Goal: Task Accomplishment & Management: Use online tool/utility

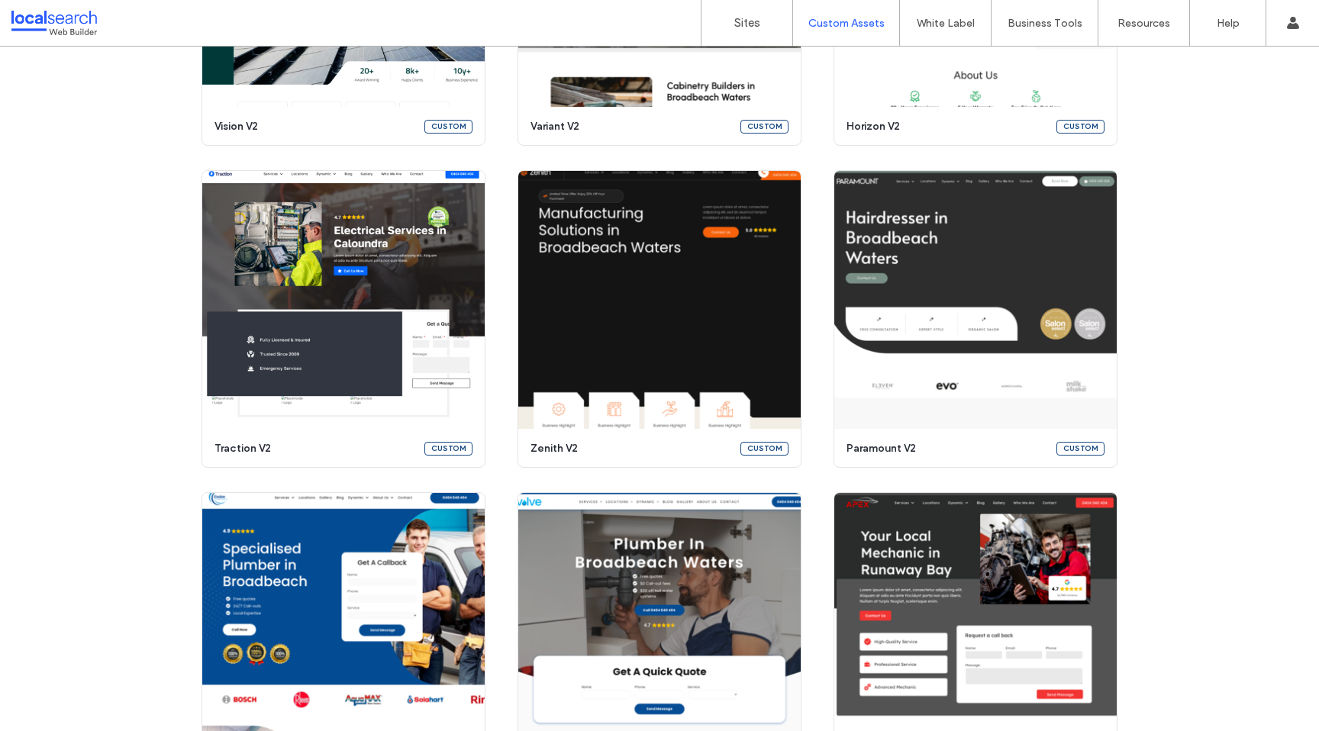
scroll to position [976, 0]
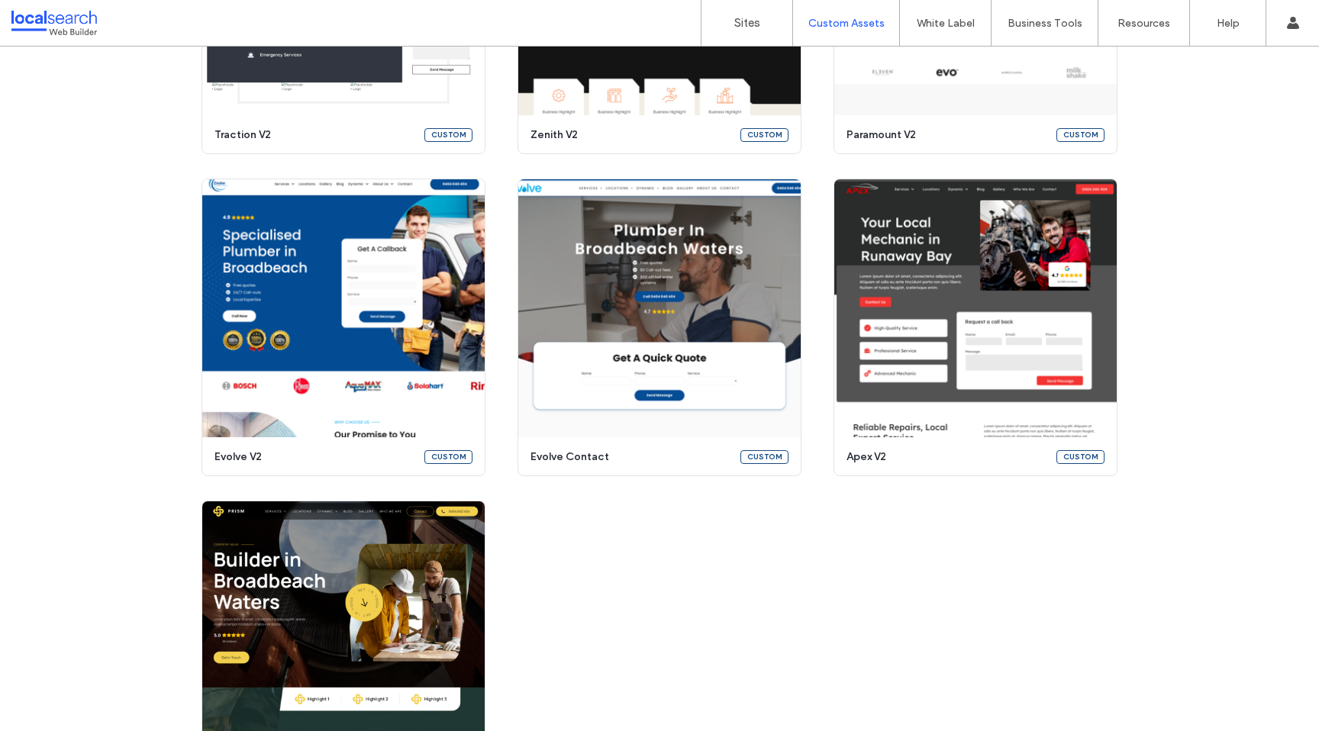
click at [1245, 270] on div "Create a customised template Turn any template into a reusable, customised asse…" at bounding box center [659, 5] width 1319 height 1587
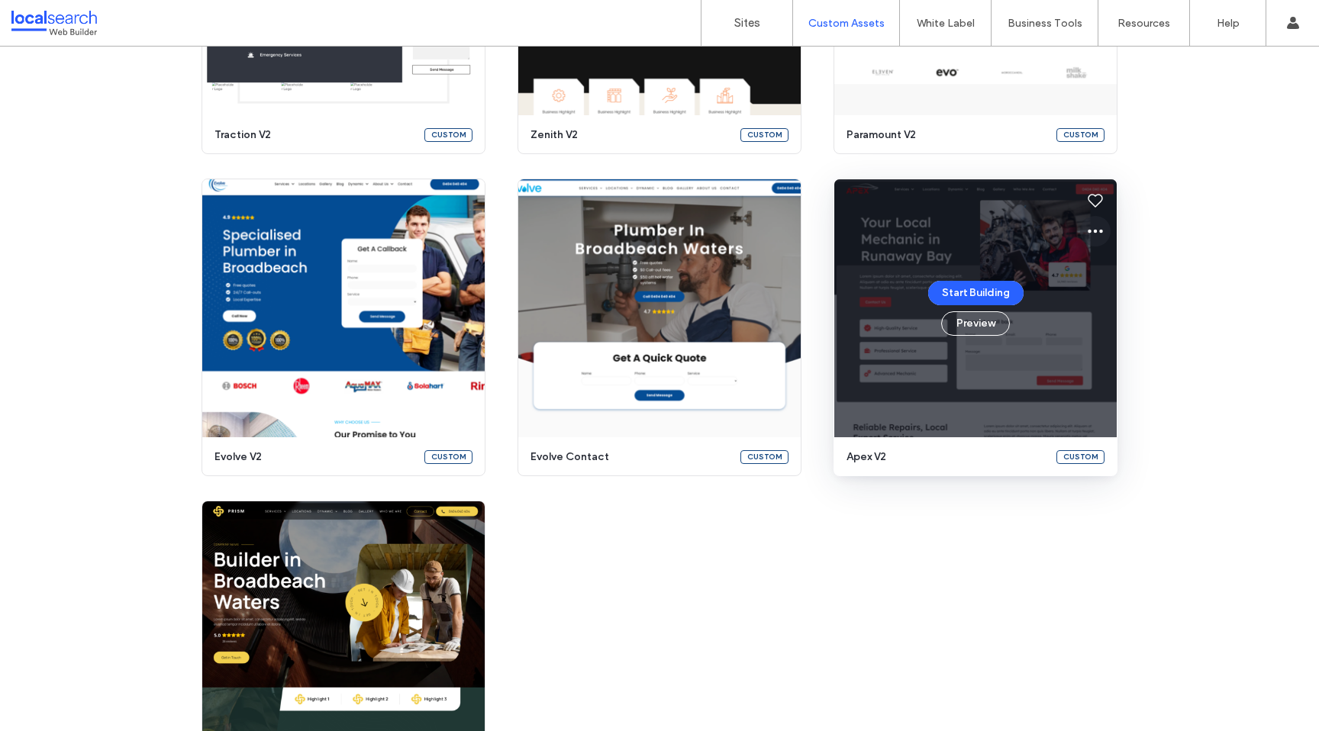
click at [1090, 231] on use at bounding box center [1095, 232] width 15 height 4
click at [1131, 293] on div "Edit template" at bounding box center [1144, 303] width 136 height 29
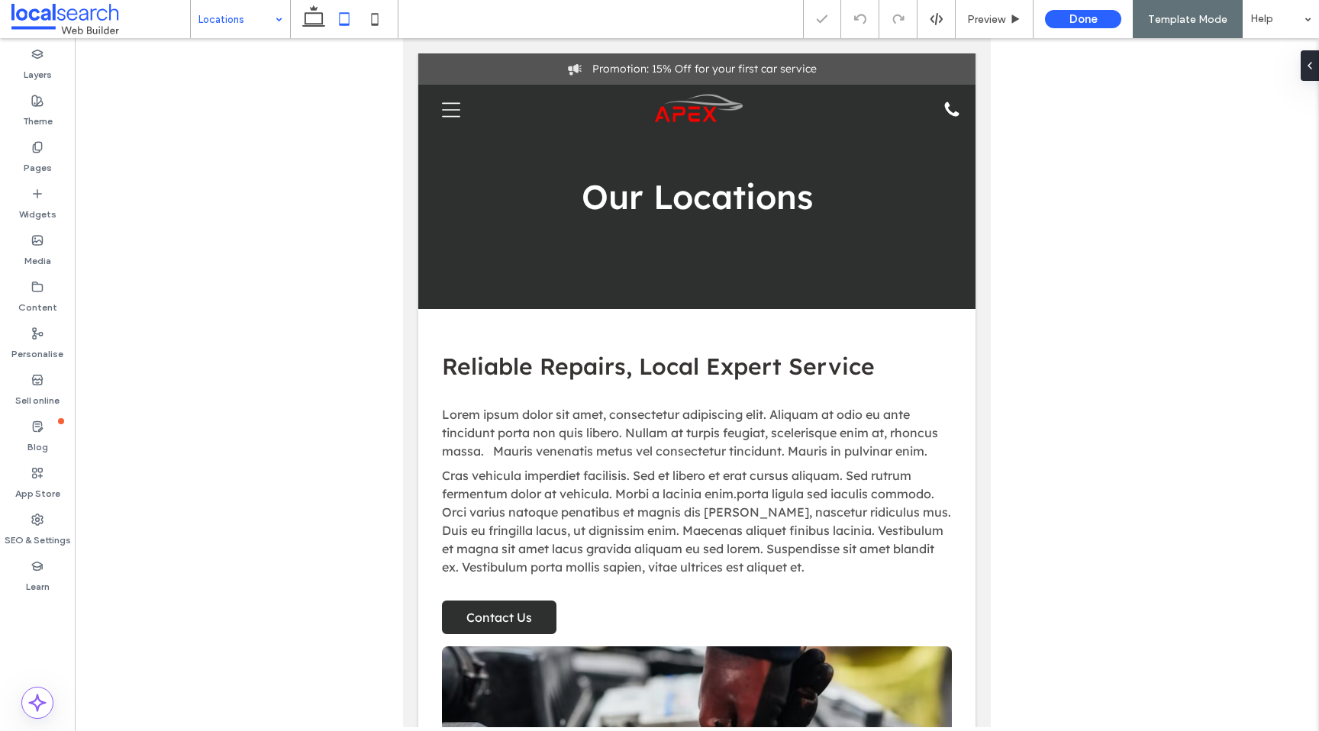
click at [243, 23] on input at bounding box center [237, 19] width 76 height 38
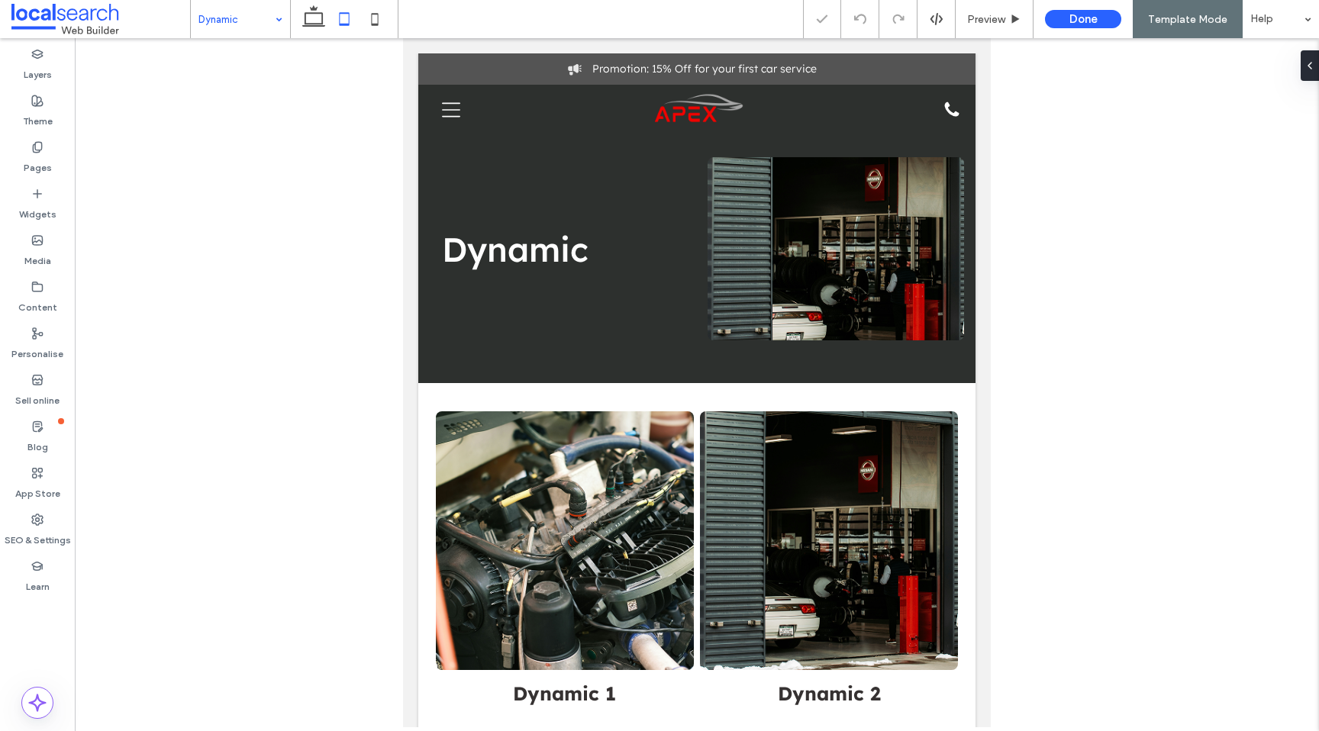
click at [253, 13] on input at bounding box center [237, 19] width 76 height 38
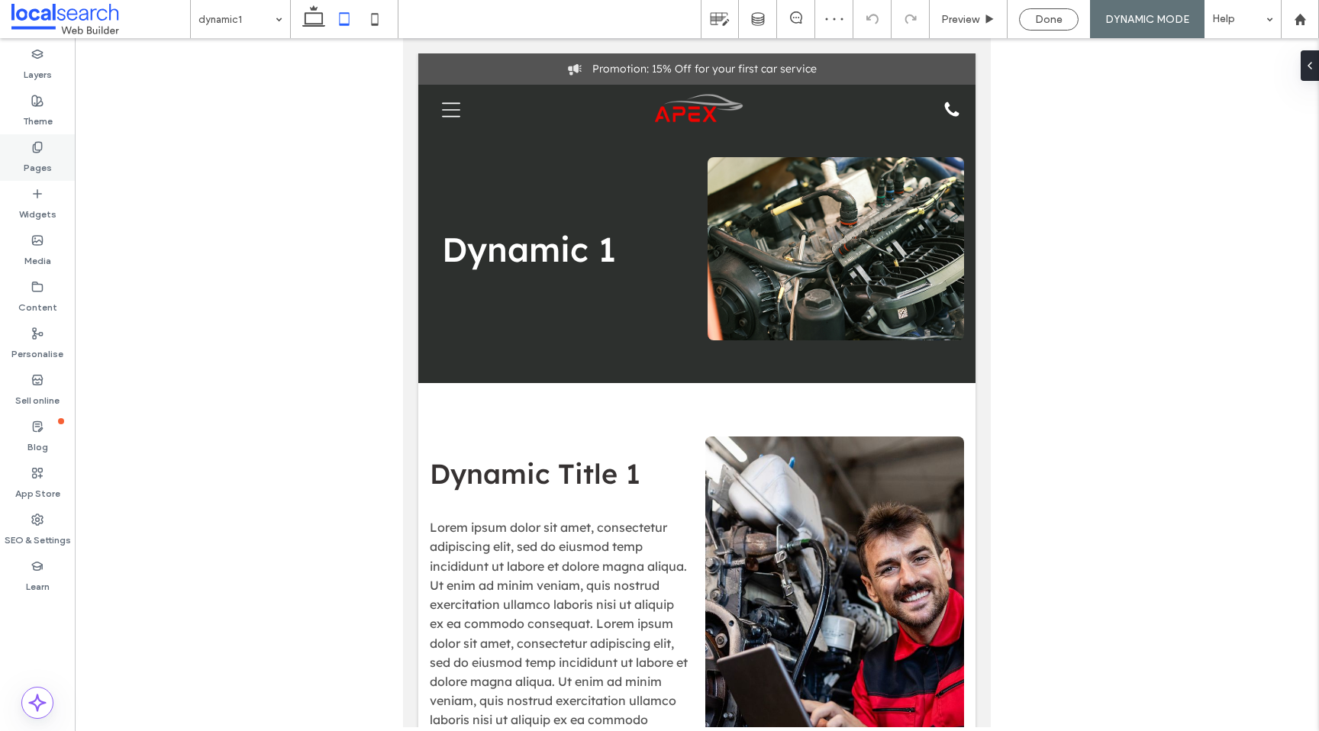
click at [41, 147] on use at bounding box center [37, 147] width 8 height 10
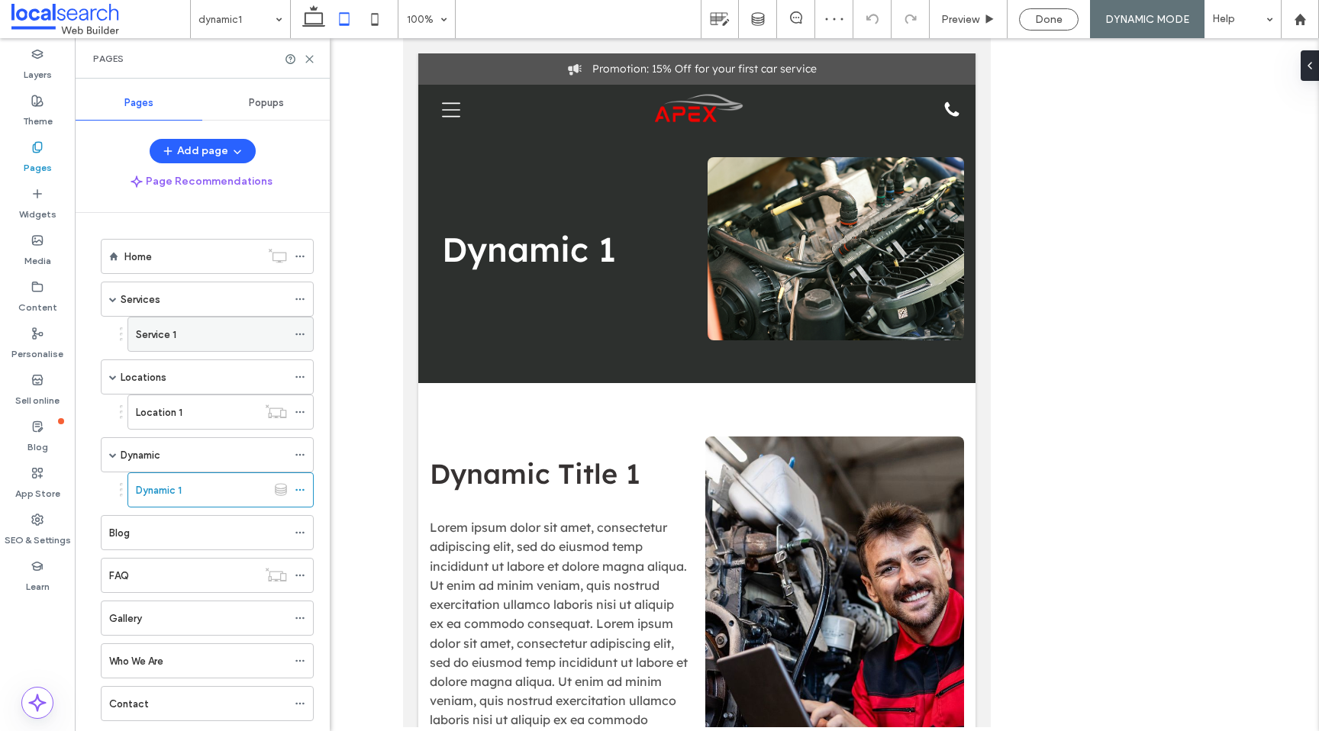
scroll to position [36, 0]
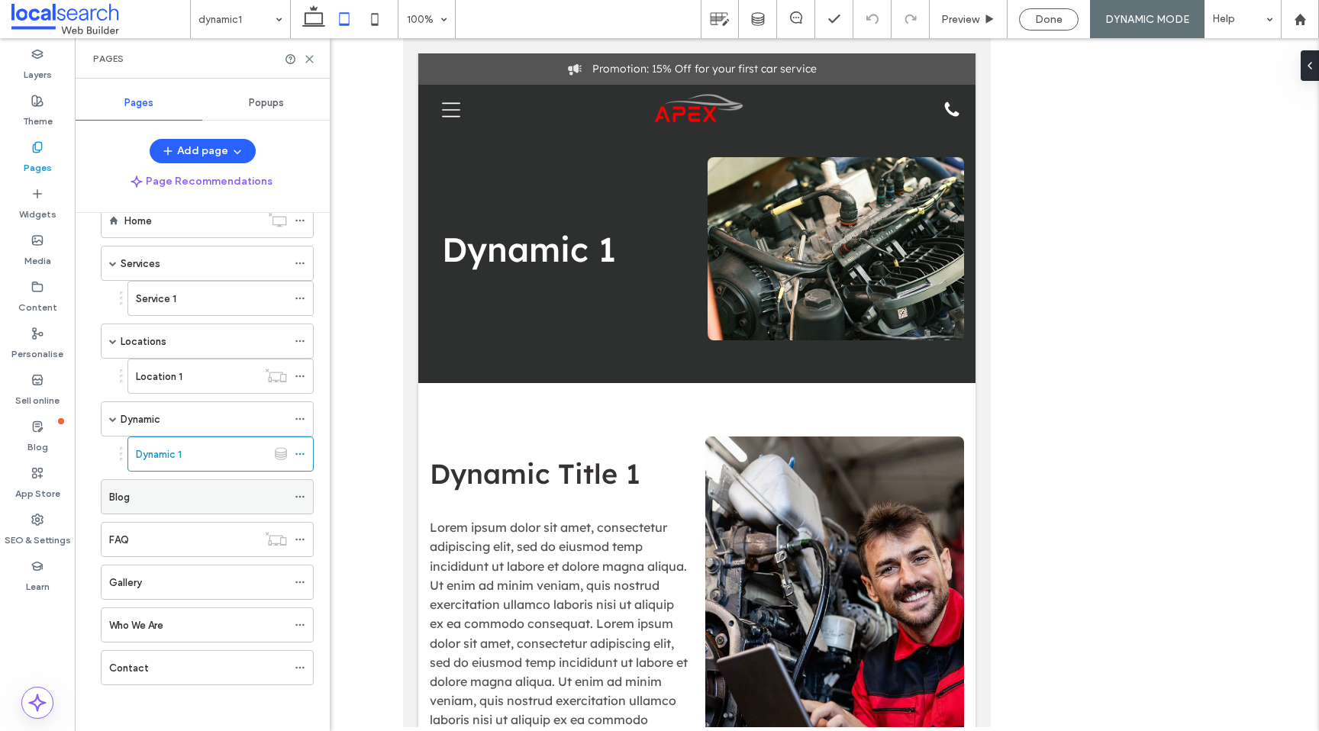
click at [199, 495] on div "Blog" at bounding box center [198, 497] width 178 height 16
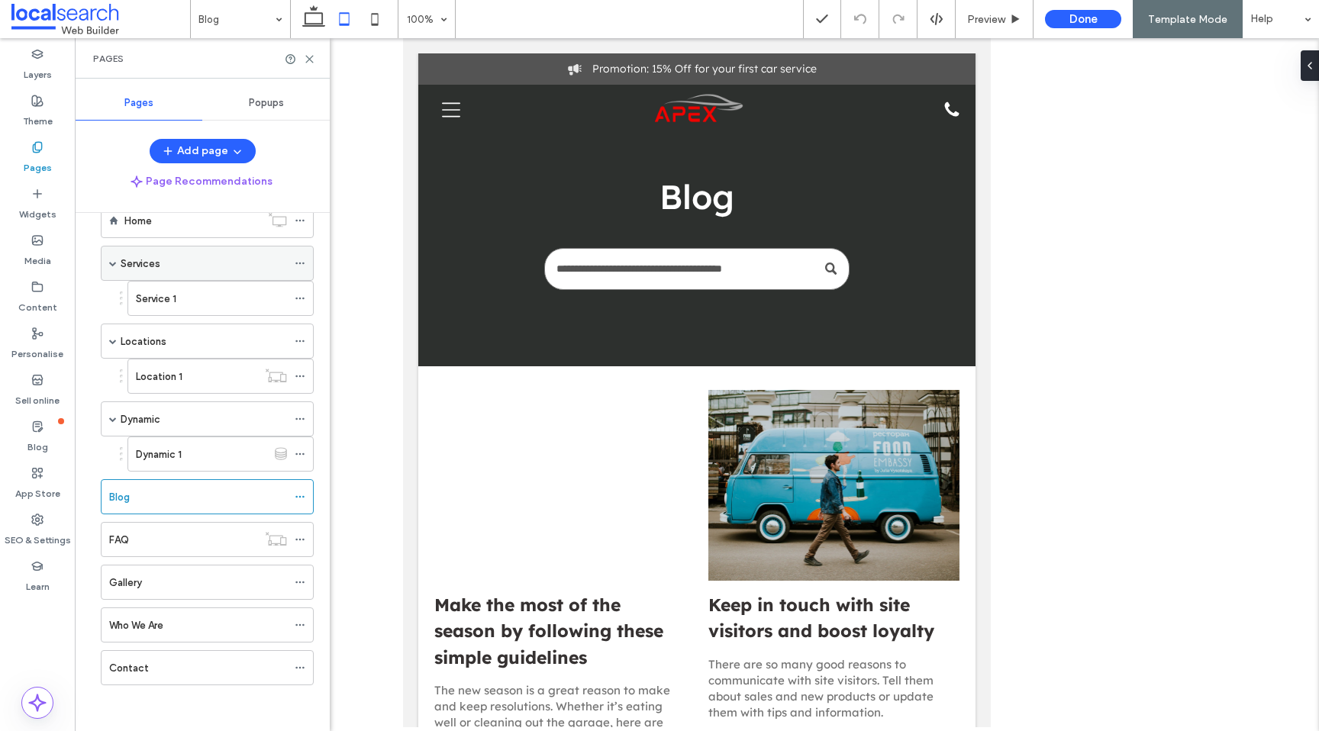
click at [198, 269] on div "Services" at bounding box center [204, 264] width 166 height 16
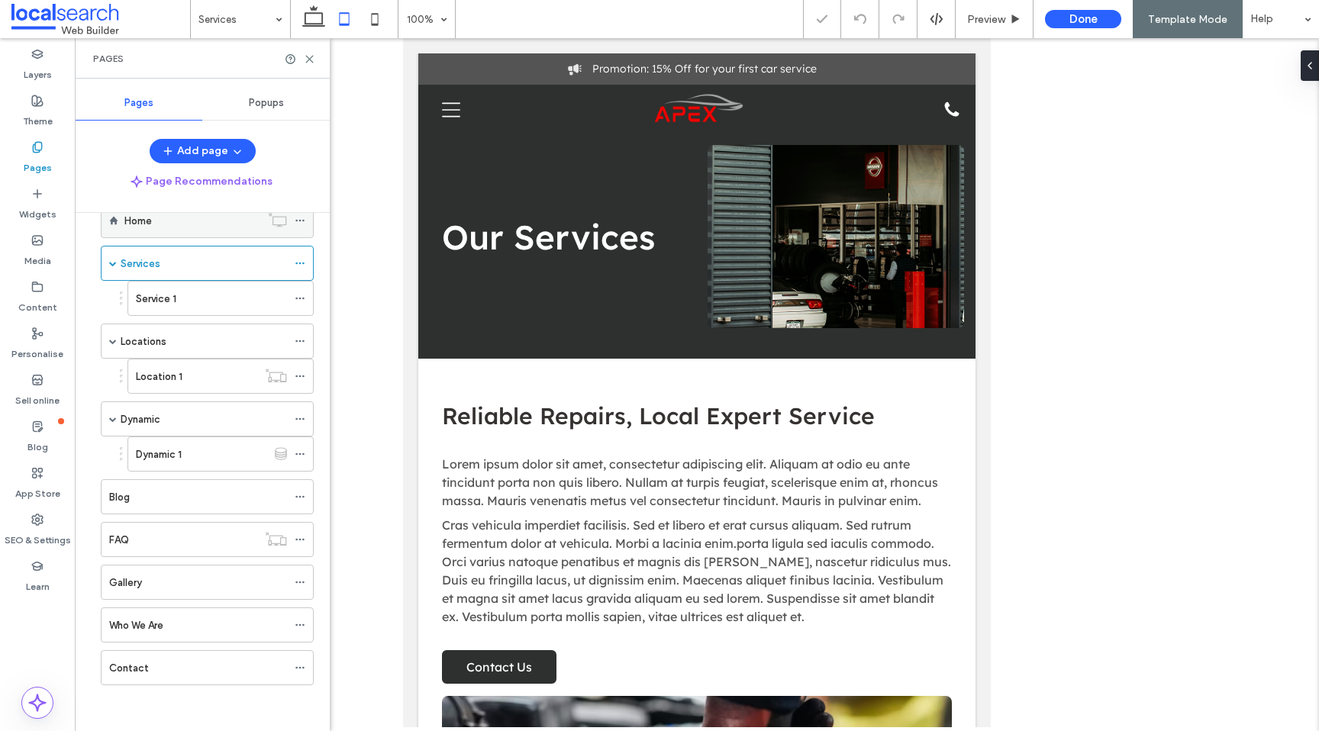
click at [218, 222] on div "Home" at bounding box center [192, 221] width 136 height 16
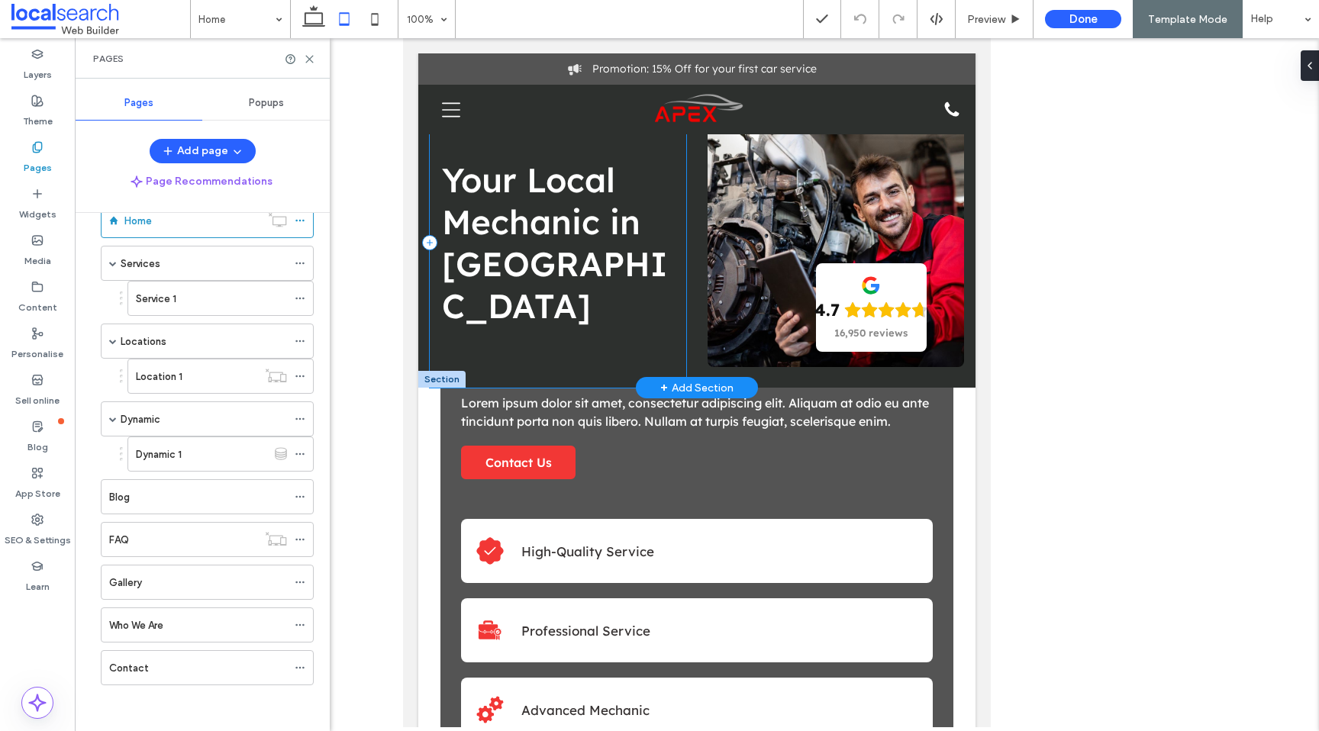
click at [433, 250] on div "Your Local Mechanic in Runaway Bay" at bounding box center [558, 243] width 257 height 290
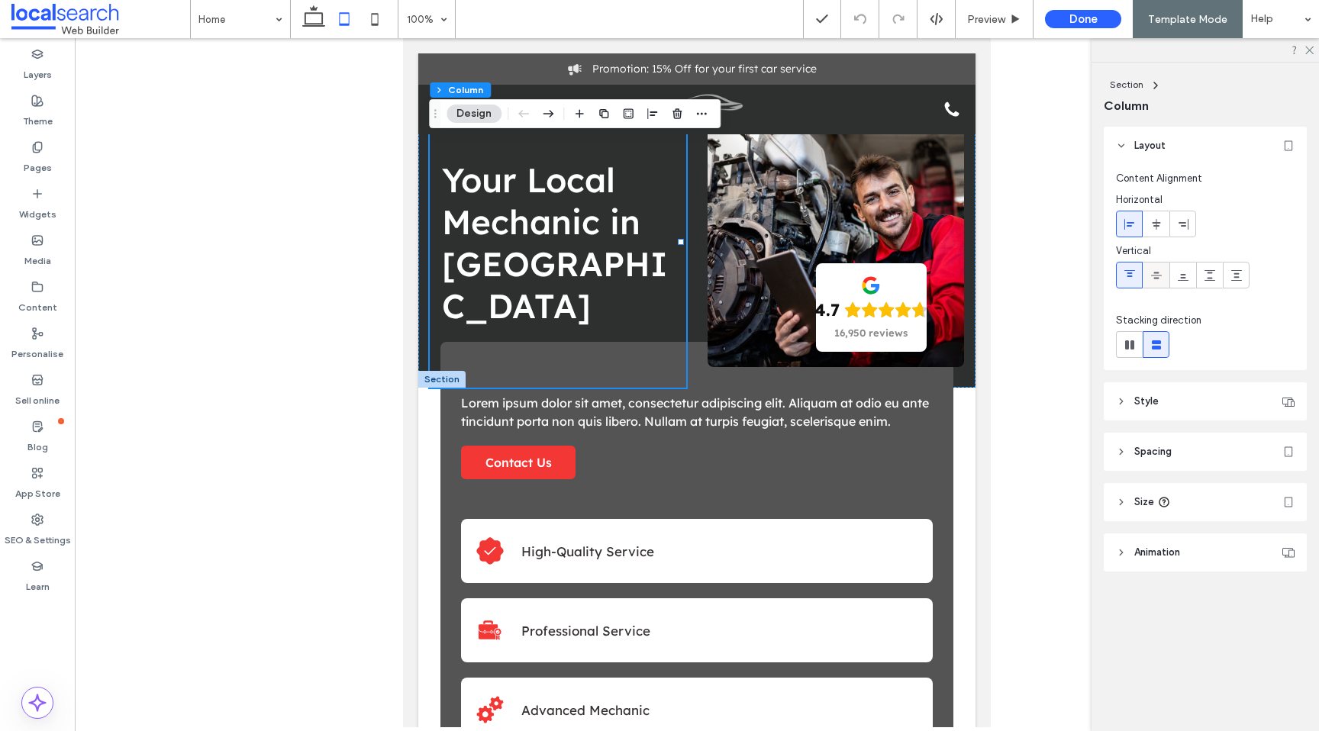
click at [1155, 274] on icon at bounding box center [1157, 276] width 12 height 12
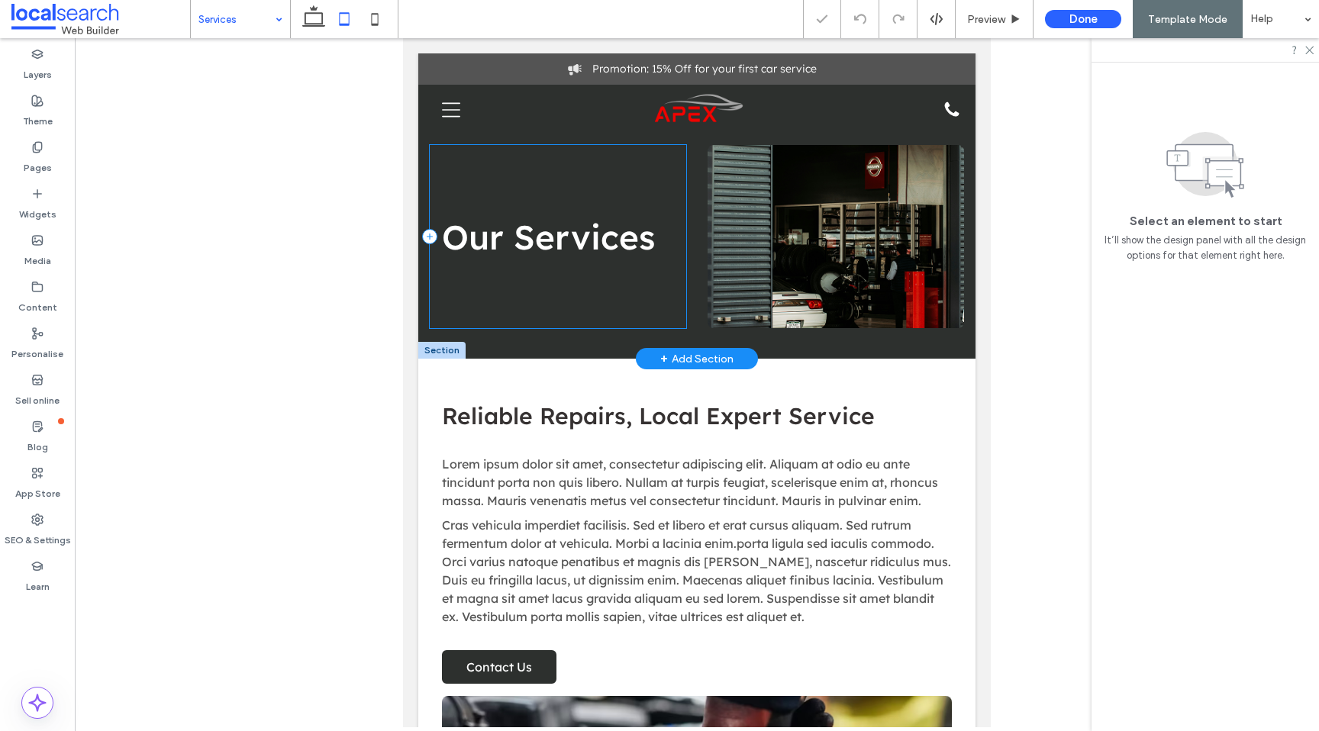
click at [541, 193] on div "Our Services" at bounding box center [558, 236] width 257 height 183
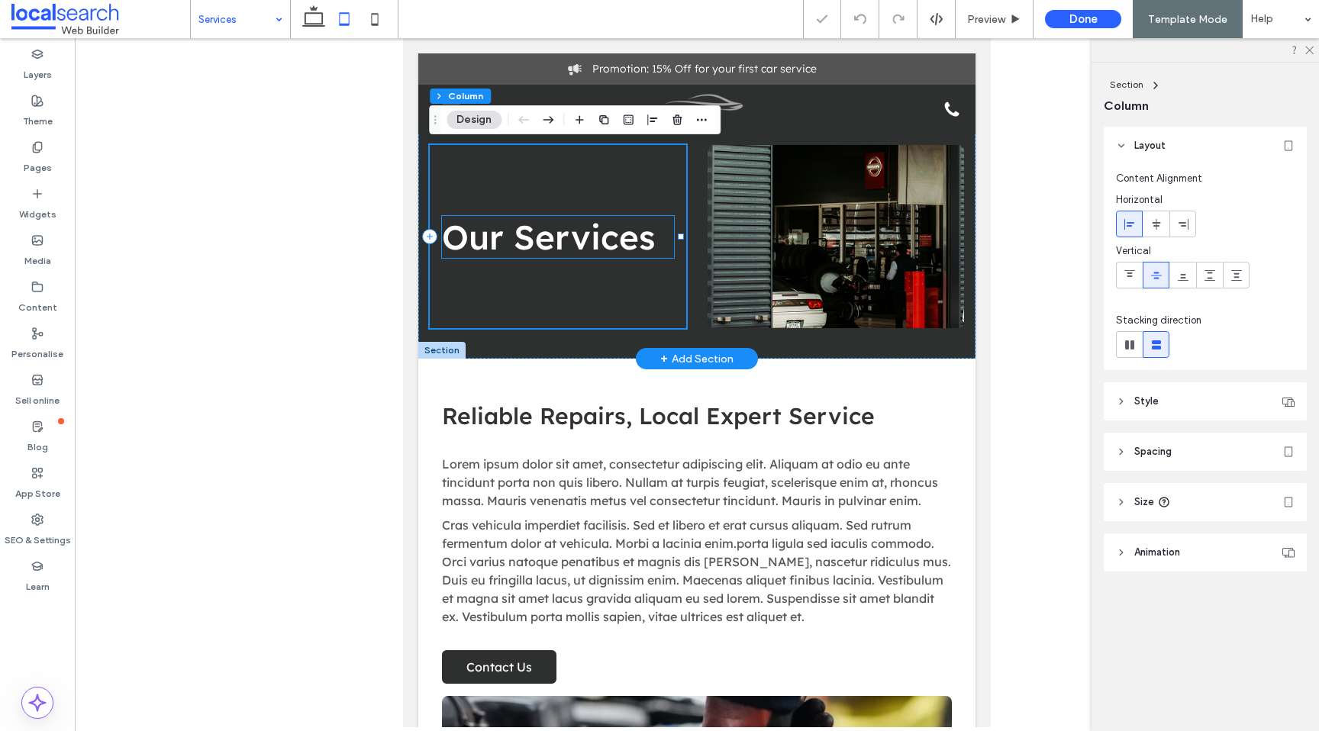
click at [532, 228] on span "Our Services" at bounding box center [548, 237] width 213 height 42
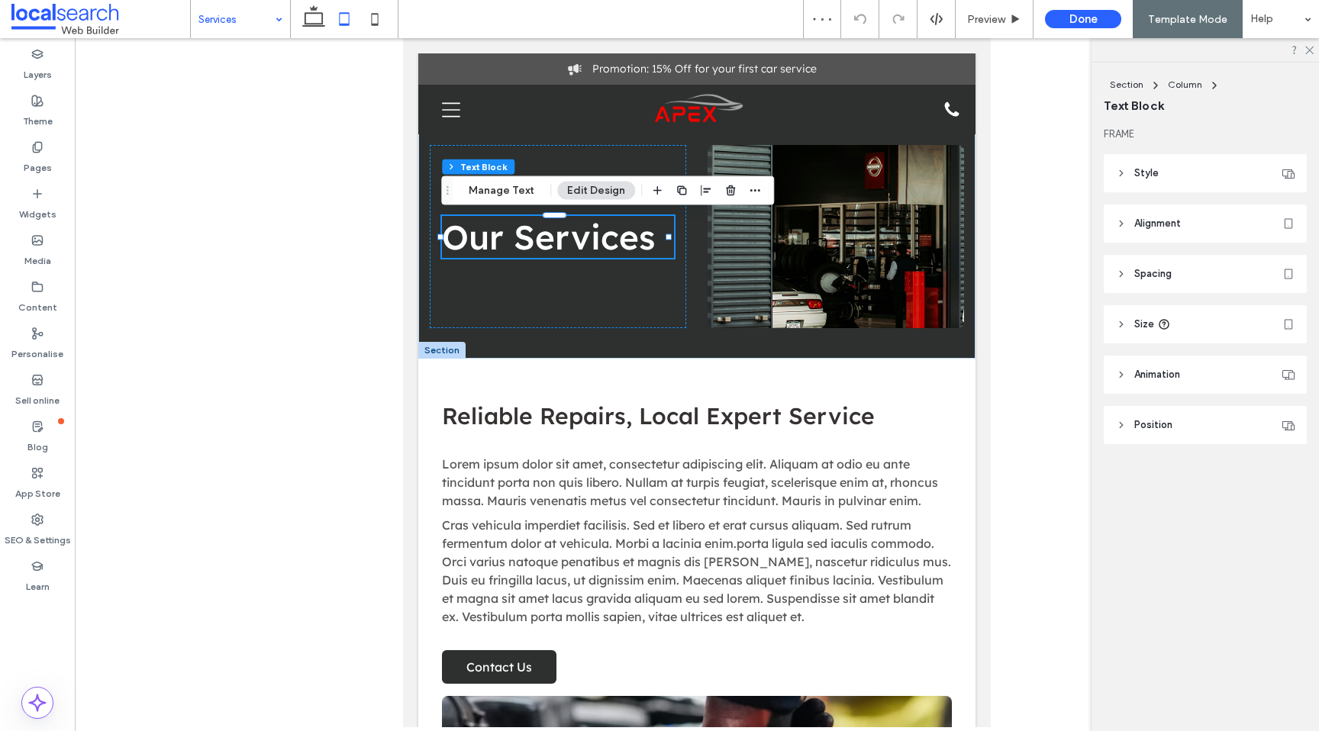
click at [1202, 173] on header "Style" at bounding box center [1205, 173] width 203 height 38
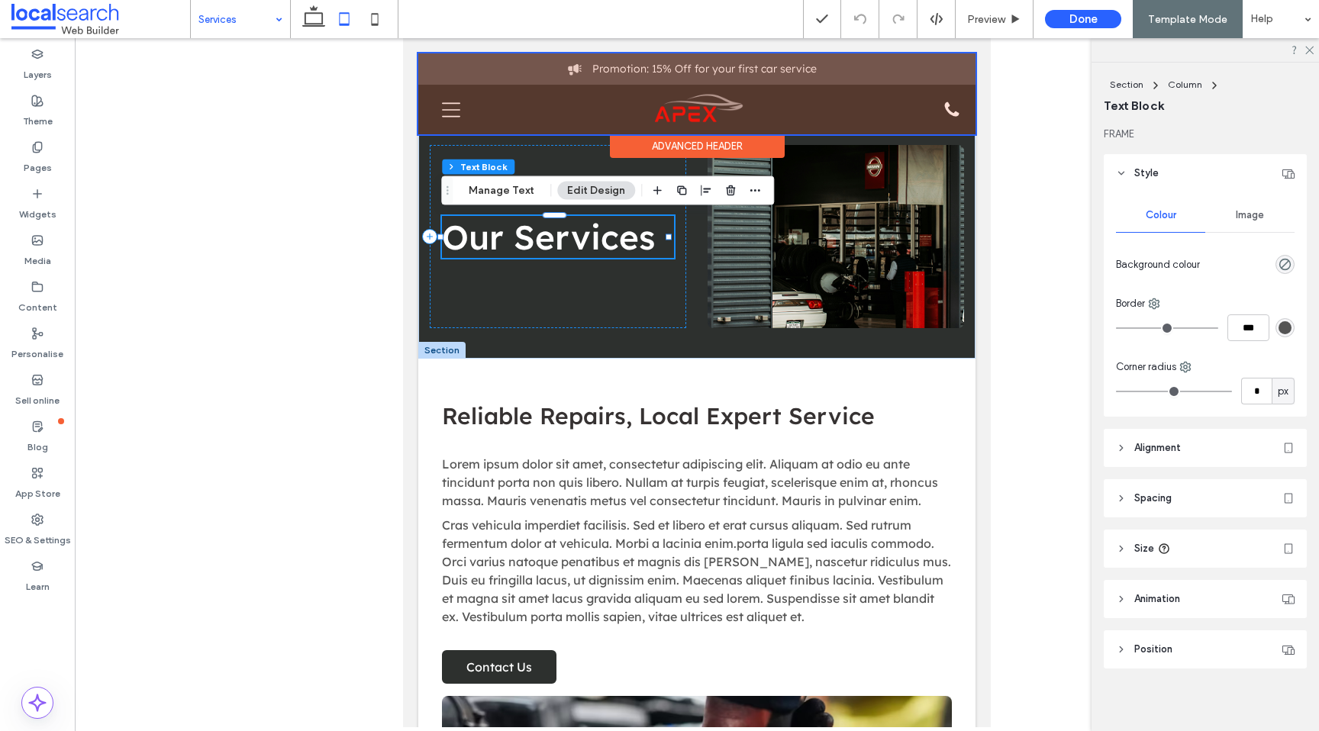
click at [615, 157] on div "Advanced Header" at bounding box center [697, 146] width 175 height 24
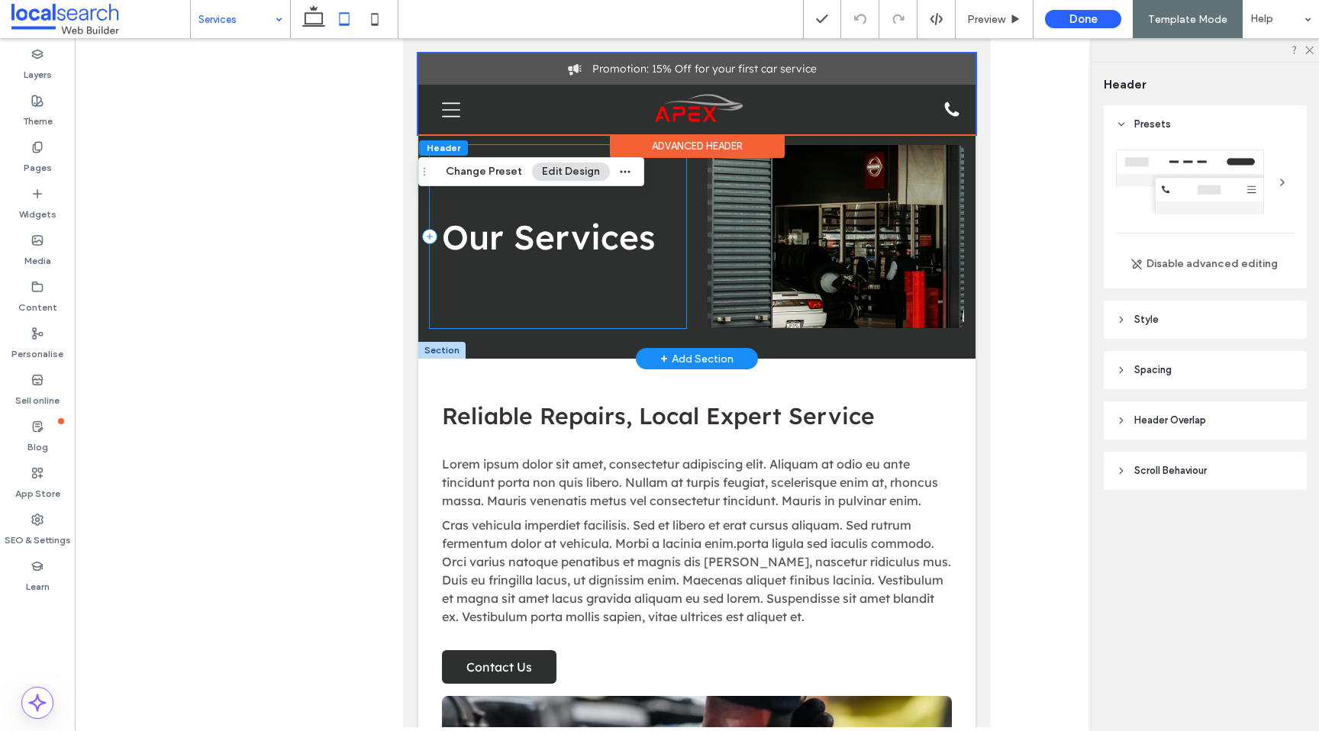
click at [508, 299] on div "Our Services" at bounding box center [558, 236] width 257 height 183
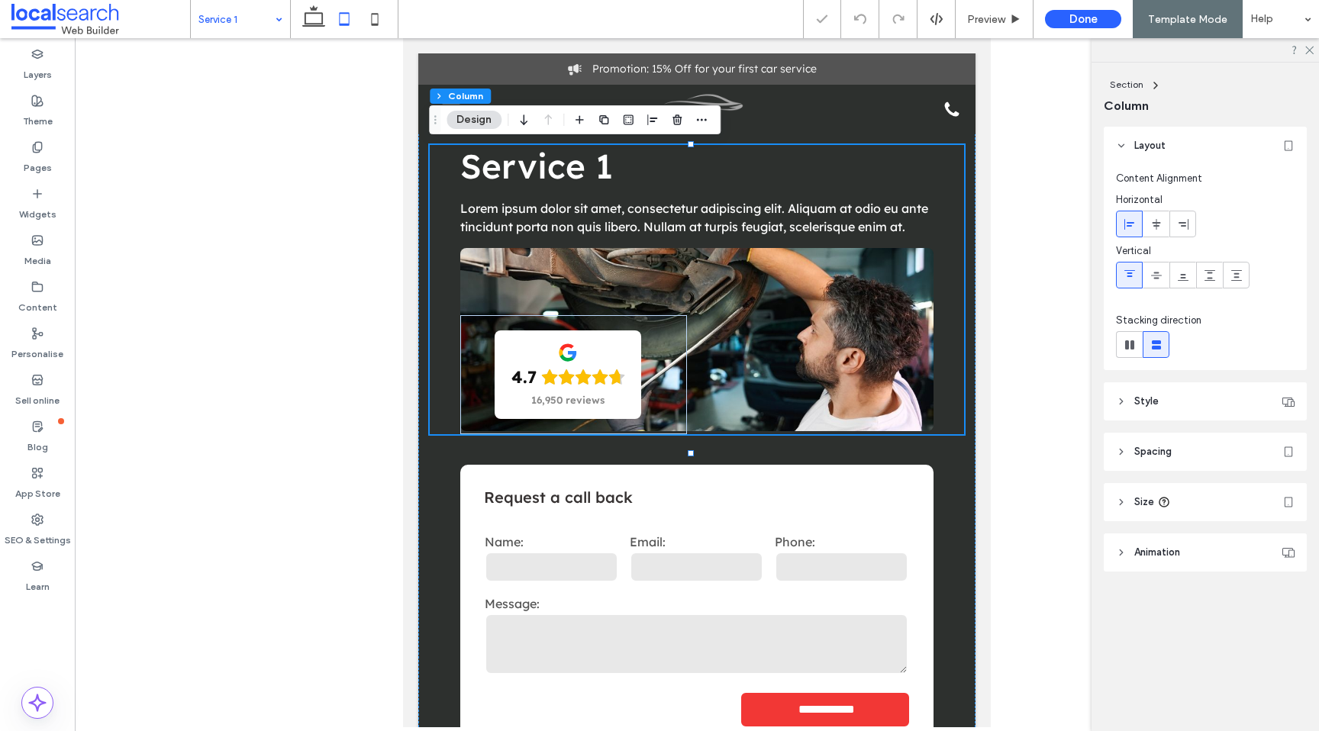
click at [217, 35] on input at bounding box center [237, 19] width 76 height 38
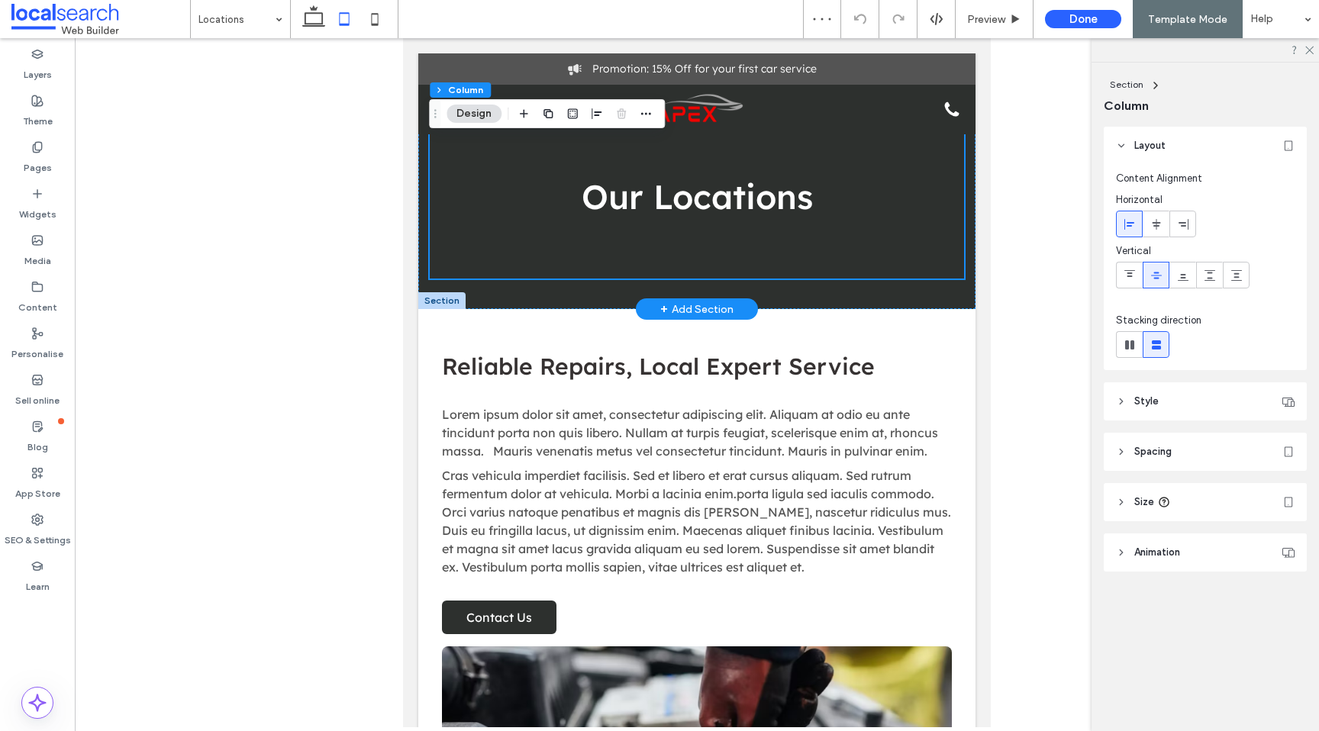
click at [537, 235] on div "Our Locations" at bounding box center [697, 197] width 535 height 164
